Goal: Navigation & Orientation: Go to known website

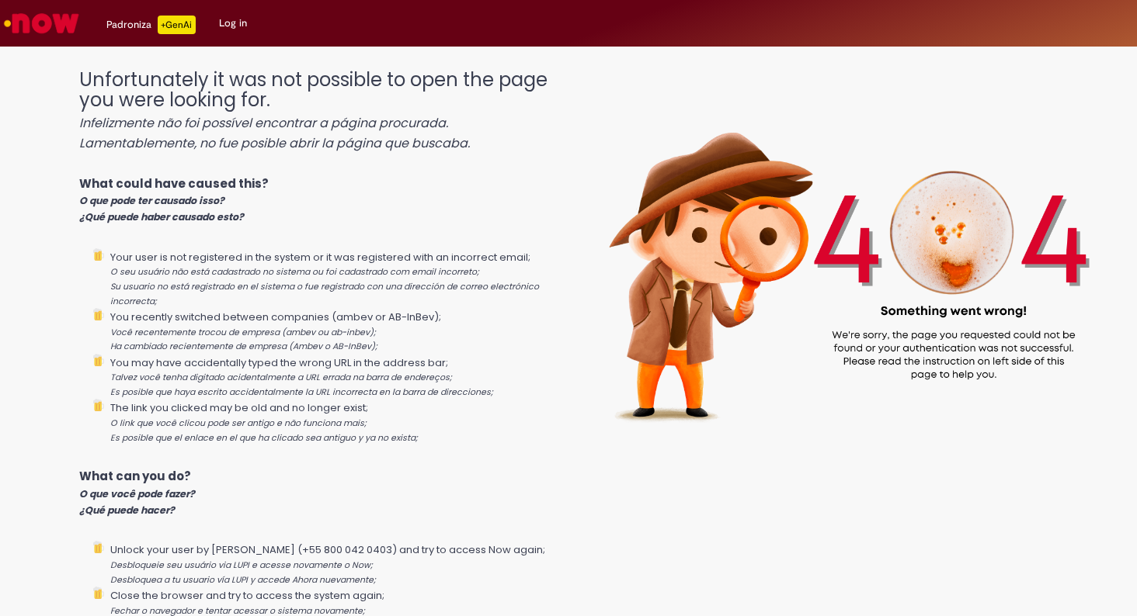
click at [95, 241] on div "Unfortunately it was not possible to open the page you were looking for. Infeli…" at bounding box center [317, 431] width 476 height 755
click at [229, 18] on link "Log in" at bounding box center [232, 23] width 51 height 47
